Goal: Task Accomplishment & Management: Manage account settings

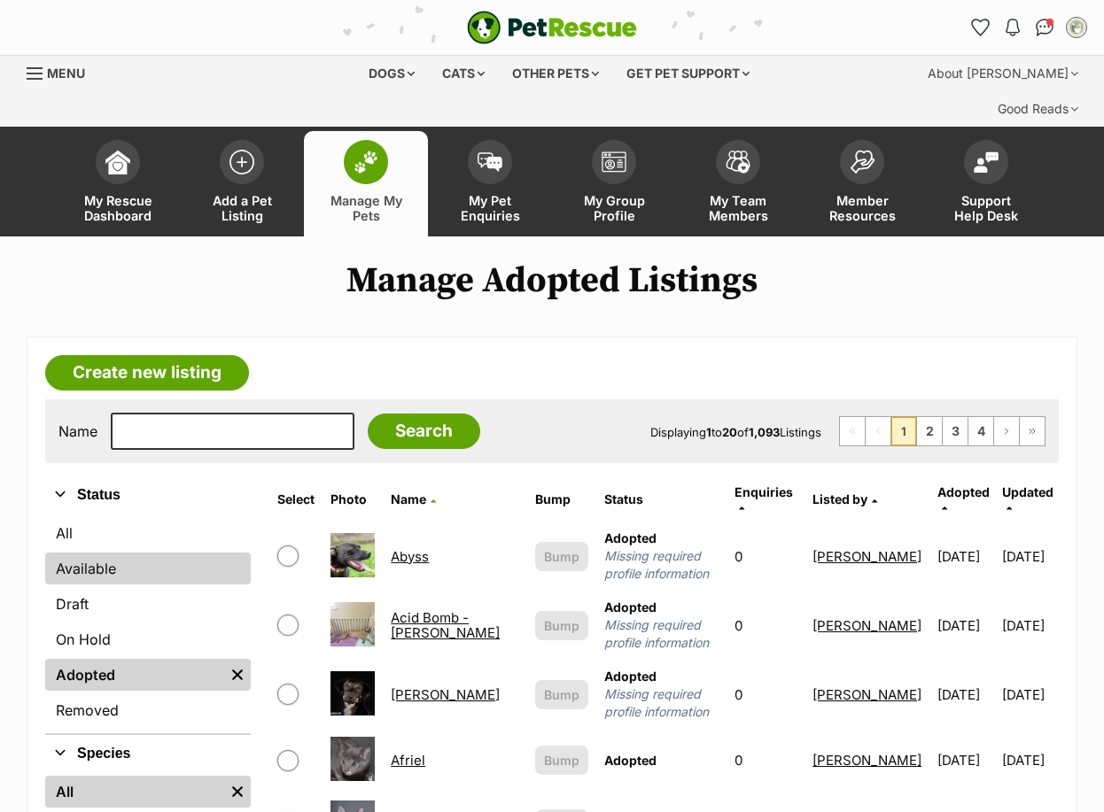
click at [100, 553] on link "Available" at bounding box center [147, 569] width 205 height 32
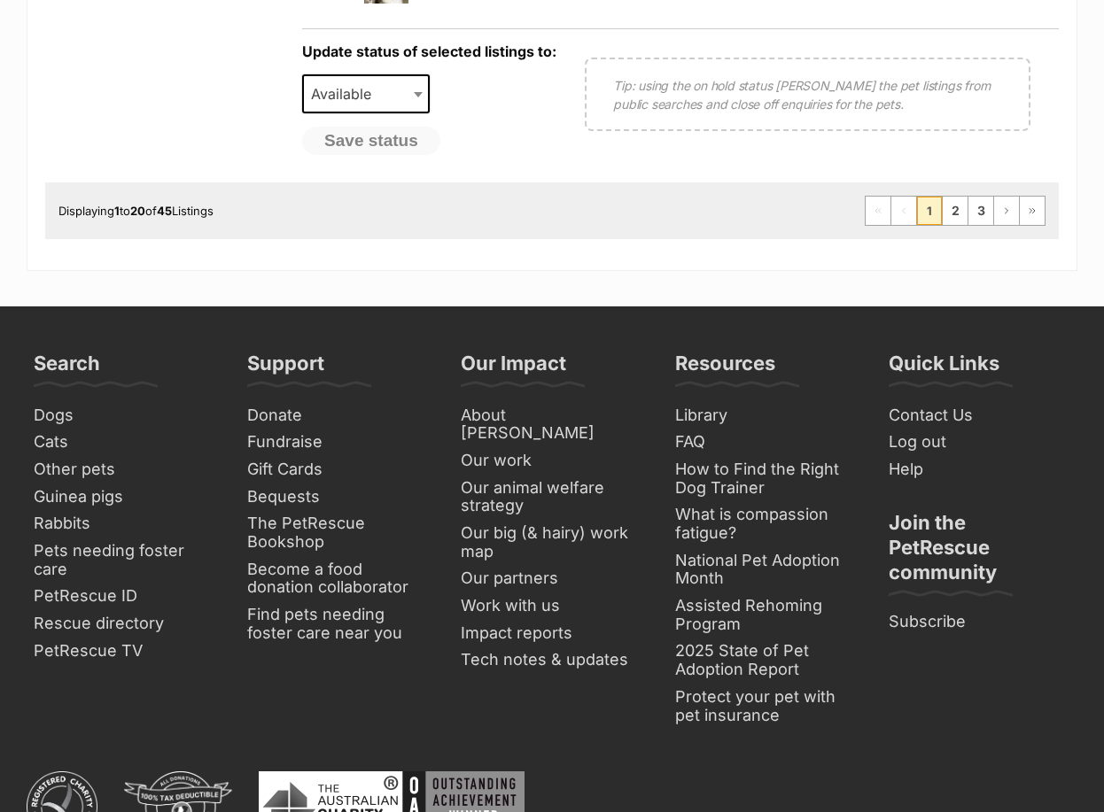
scroll to position [1771, 0]
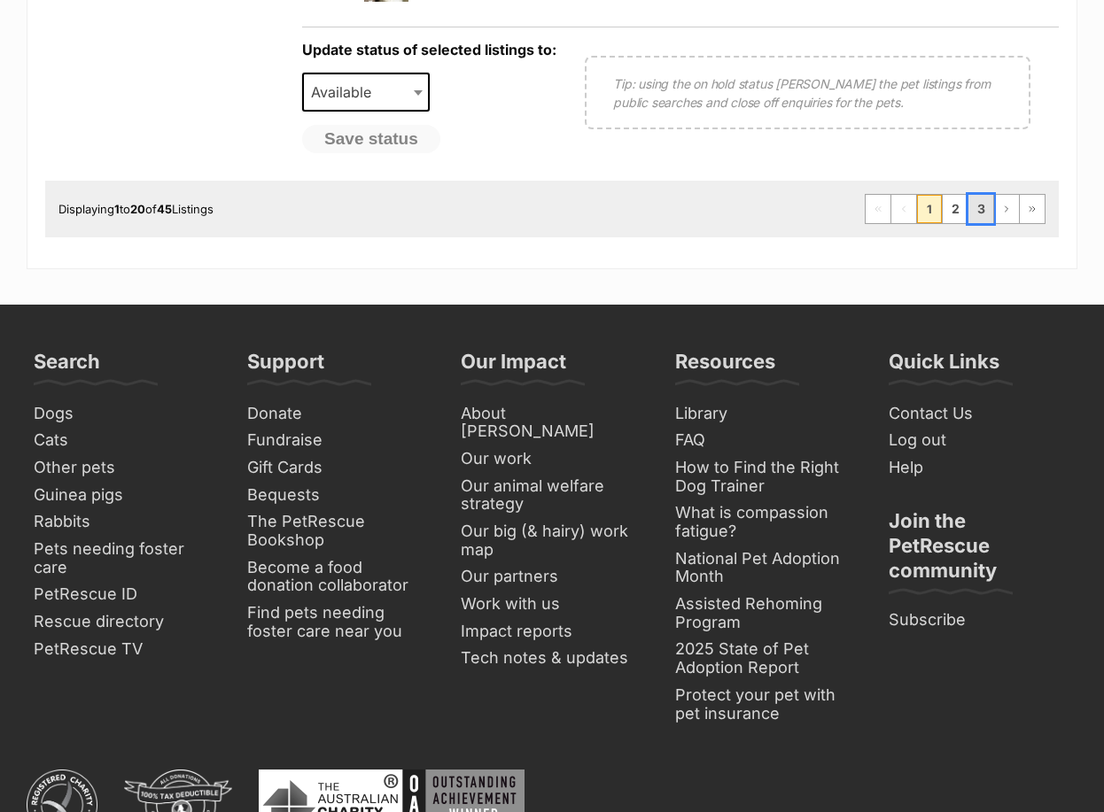
click at [980, 195] on link "3" at bounding box center [980, 209] width 25 height 28
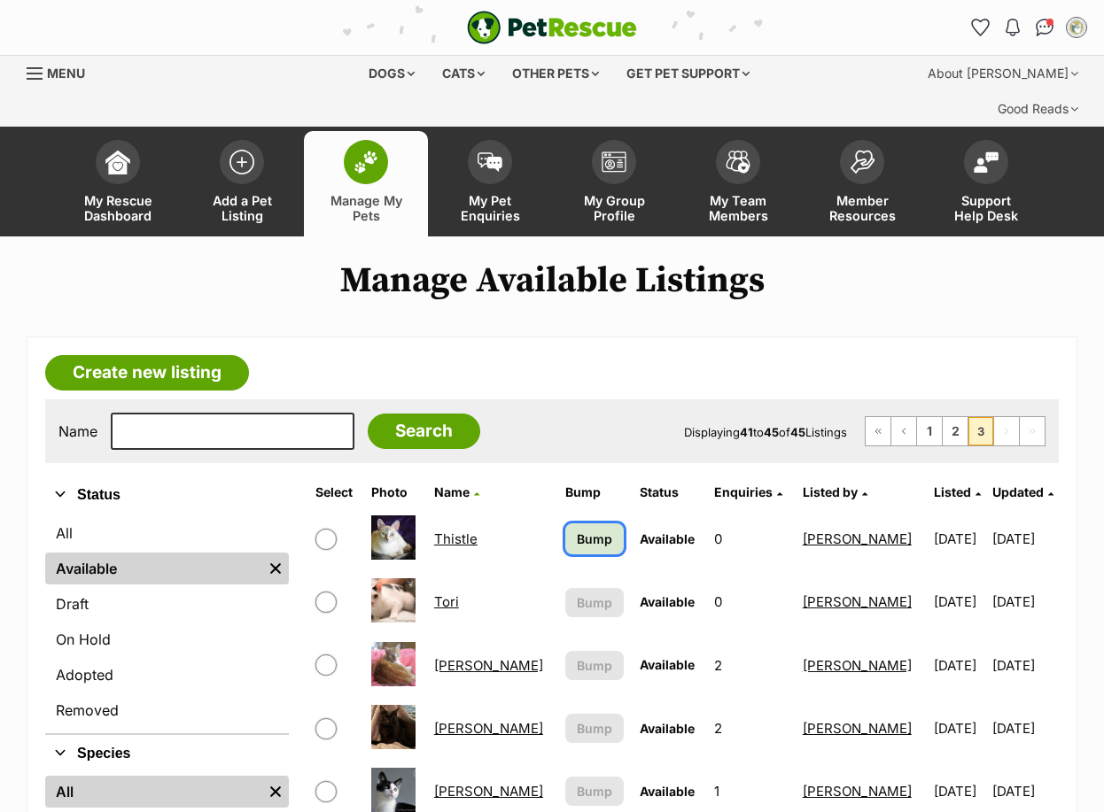
click at [577, 530] on span "Bump" at bounding box center [594, 539] width 35 height 19
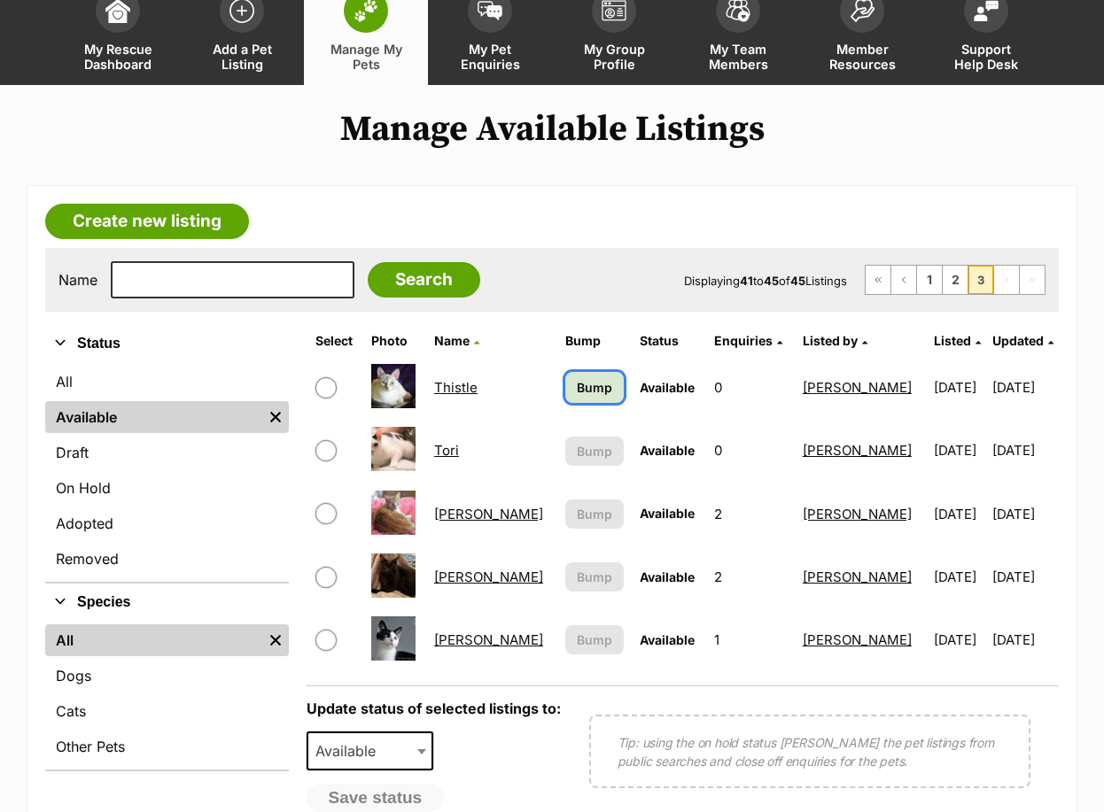
scroll to position [281, 0]
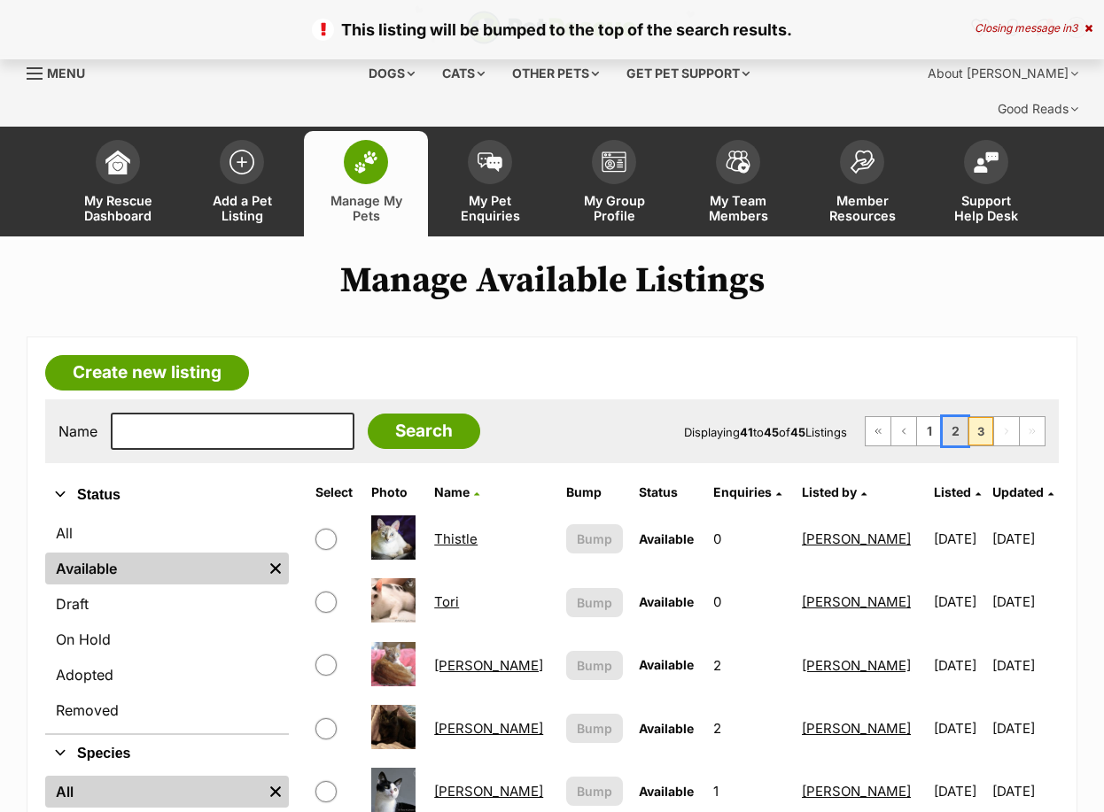
click at [953, 417] on link "2" at bounding box center [954, 431] width 25 height 28
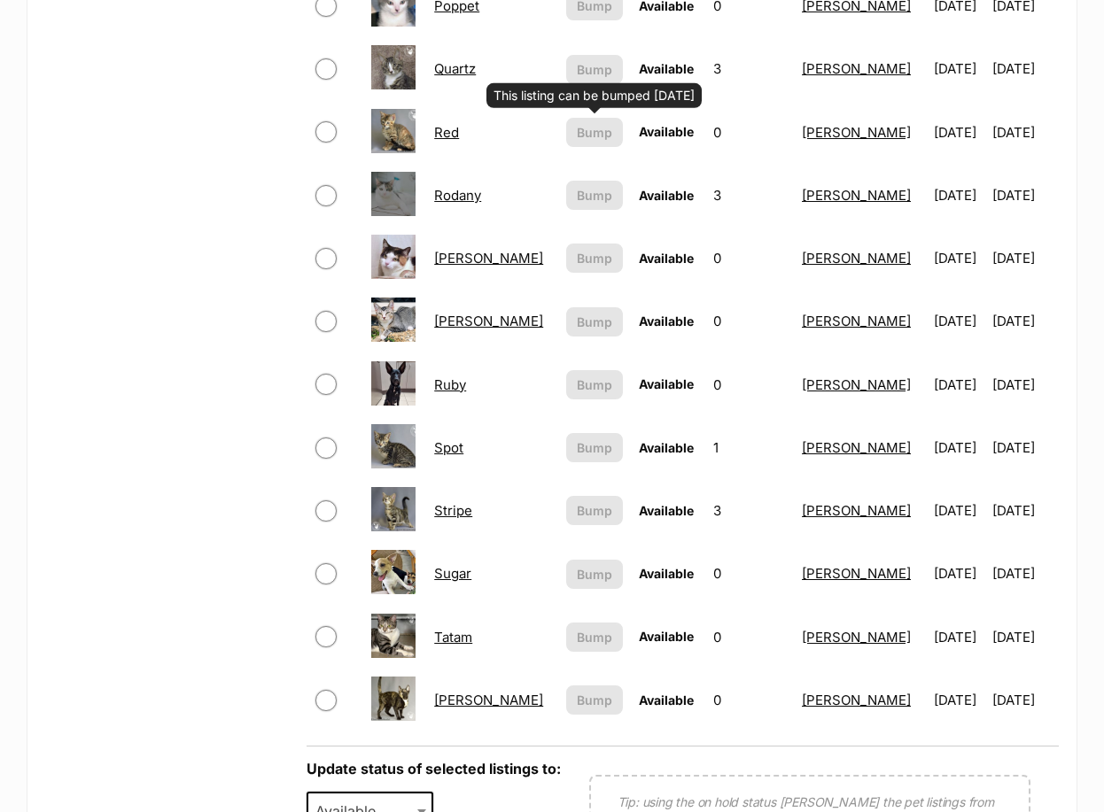
scroll to position [1063, 0]
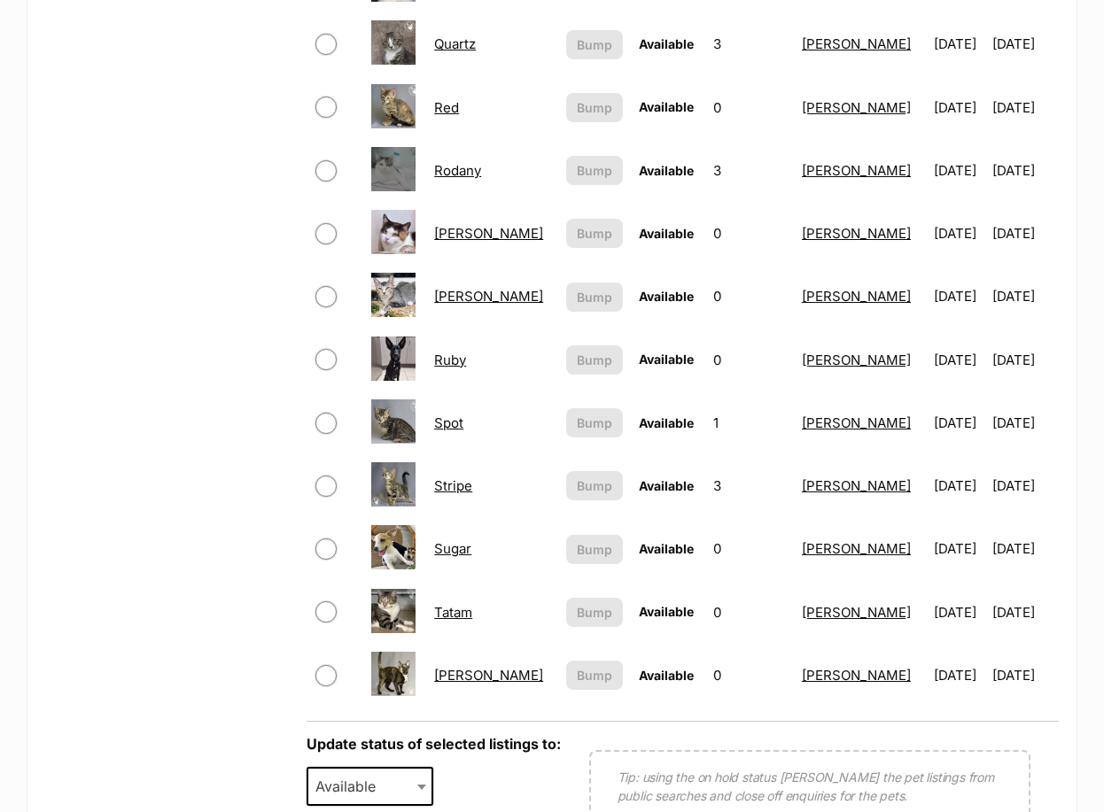
click at [456, 540] on link "Sugar" at bounding box center [452, 548] width 37 height 17
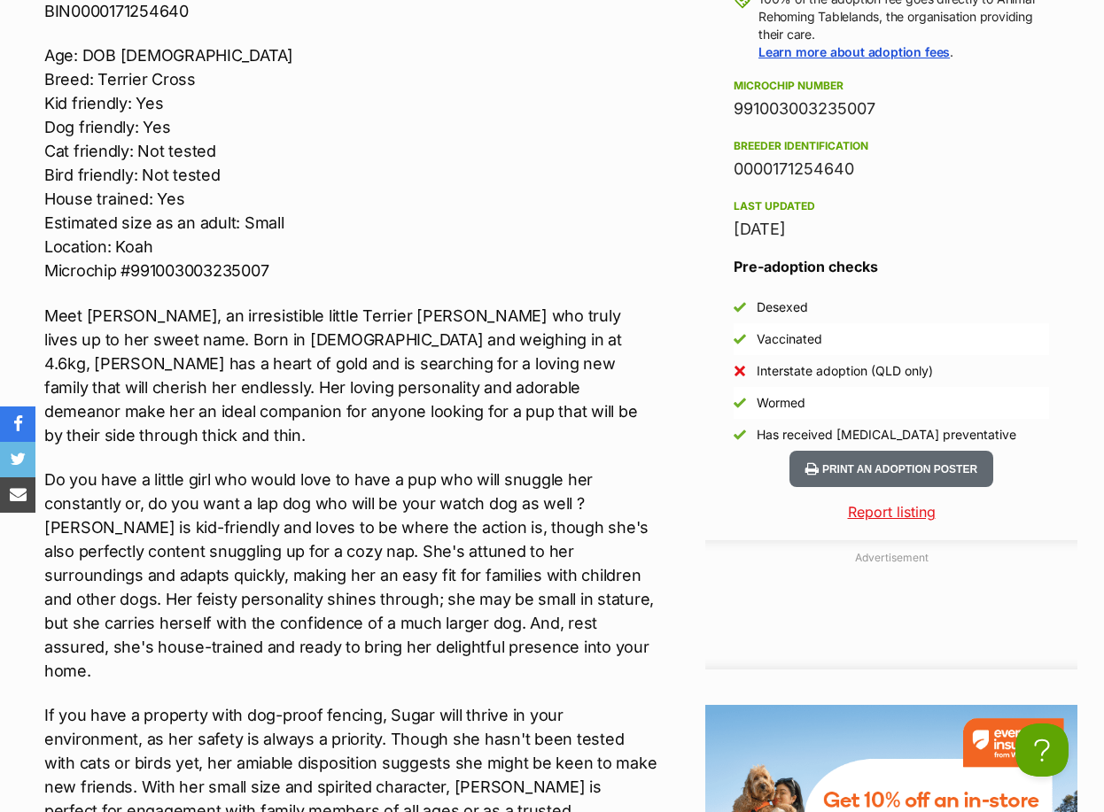
scroll to position [1949, 0]
